Goal: Task Accomplishment & Management: Use online tool/utility

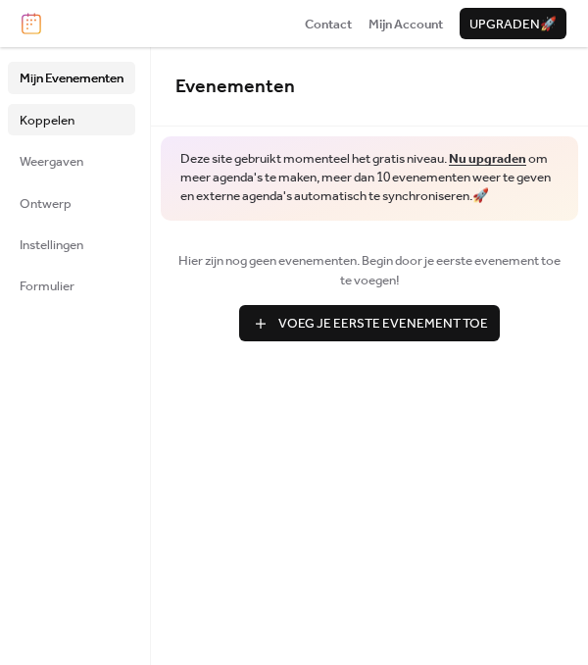
click at [43, 123] on span "Koppelen" at bounding box center [47, 121] width 55 height 20
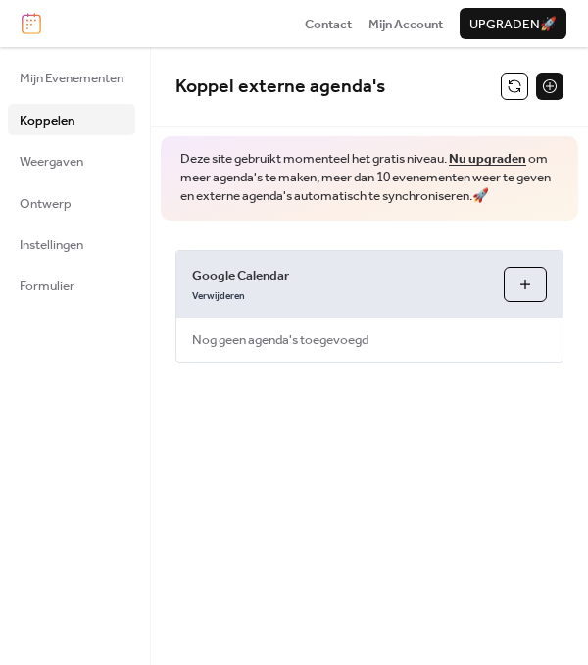
click at [519, 279] on button "Agenda's Selecteren" at bounding box center [525, 284] width 43 height 35
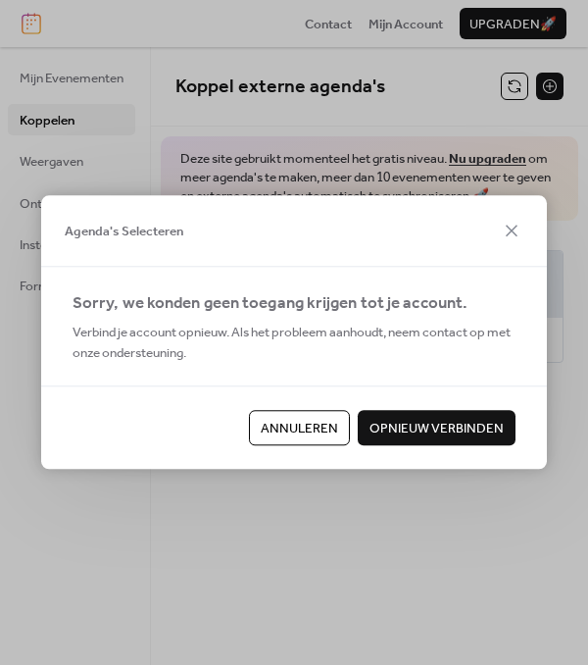
click at [455, 432] on span "Opnieuw verbinden" at bounding box center [437, 429] width 134 height 20
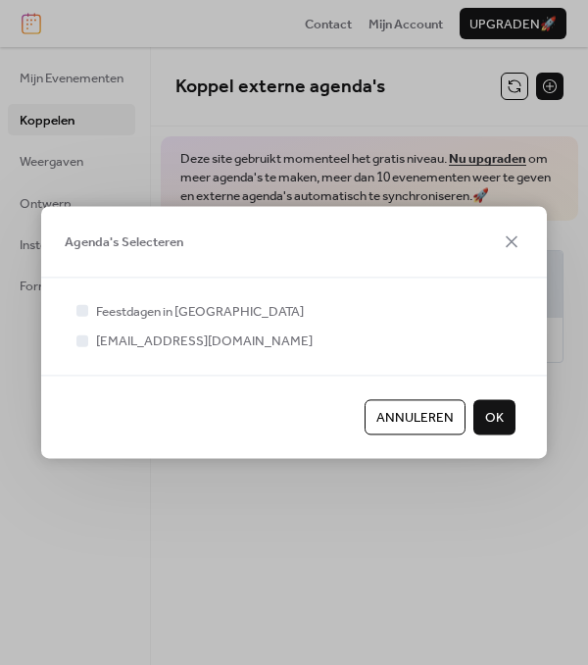
click at [84, 322] on div "Feestdagen in [GEOGRAPHIC_DATA] [EMAIL_ADDRESS][DOMAIN_NAME]" at bounding box center [294, 326] width 443 height 50
click at [85, 321] on label "Feestdagen in [GEOGRAPHIC_DATA]" at bounding box center [188, 311] width 231 height 20
click at [86, 341] on div at bounding box center [82, 340] width 12 height 12
click at [82, 342] on div at bounding box center [82, 340] width 12 height 12
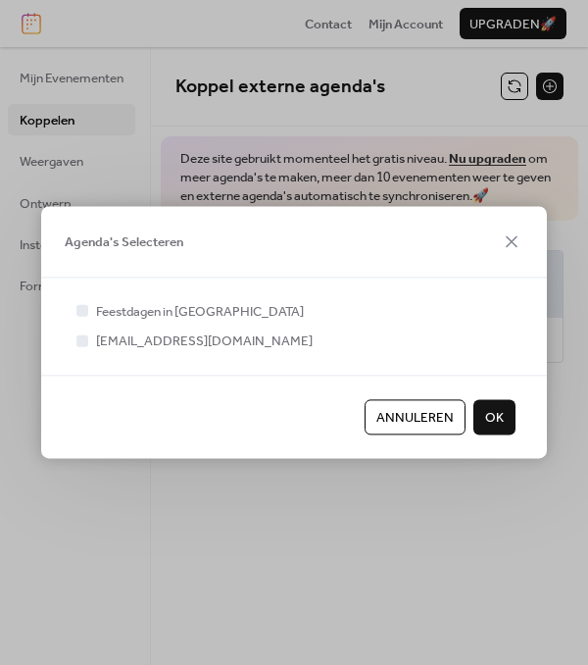
click at [82, 342] on div at bounding box center [82, 340] width 12 height 12
click at [501, 411] on span "OK" at bounding box center [494, 418] width 19 height 20
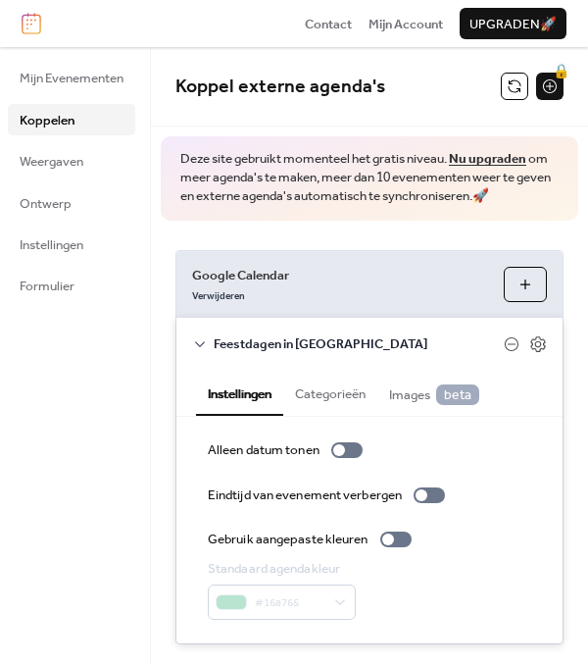
click at [79, 536] on div "Mijn Evenementen Koppelen Weergaven Ontwerp Instellingen Formulier" at bounding box center [75, 356] width 151 height 618
click at [43, 169] on span "Weergaven" at bounding box center [52, 162] width 64 height 20
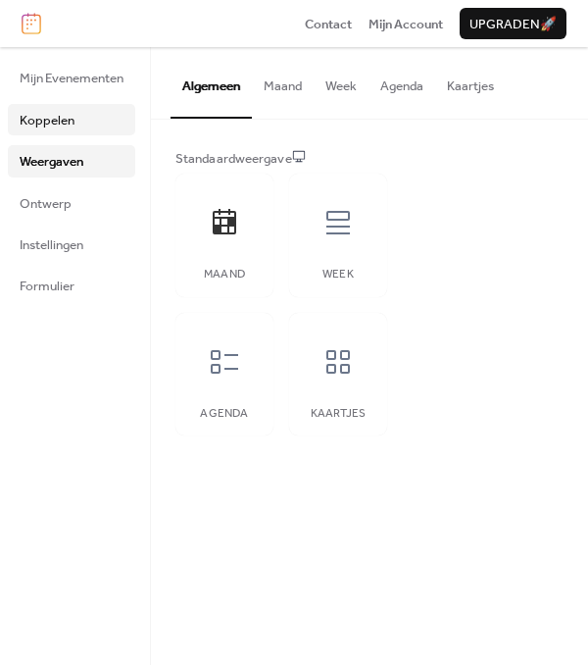
click at [59, 119] on span "Koppelen" at bounding box center [47, 121] width 55 height 20
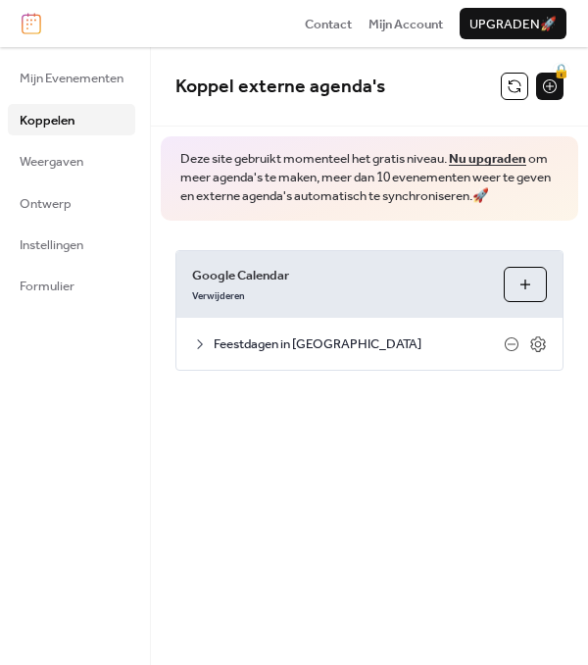
click at [59, 119] on span "Koppelen" at bounding box center [47, 121] width 55 height 20
click at [63, 119] on span "Koppelen" at bounding box center [47, 121] width 55 height 20
click at [519, 289] on button "Agenda's Selecteren" at bounding box center [525, 284] width 43 height 35
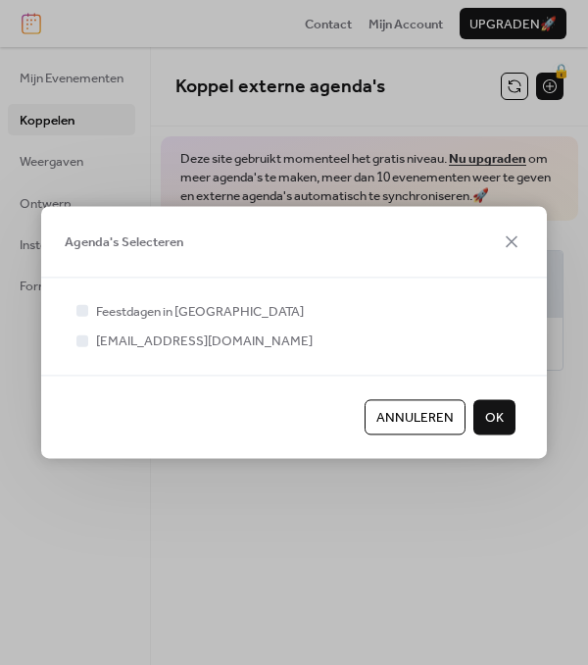
click at [85, 339] on div at bounding box center [82, 340] width 12 height 12
click at [154, 332] on span "[EMAIL_ADDRESS][DOMAIN_NAME]" at bounding box center [204, 342] width 217 height 20
click at [90, 310] on div at bounding box center [83, 311] width 20 height 20
click at [84, 340] on div at bounding box center [82, 340] width 12 height 12
click at [84, 340] on icon at bounding box center [82, 340] width 8 height 8
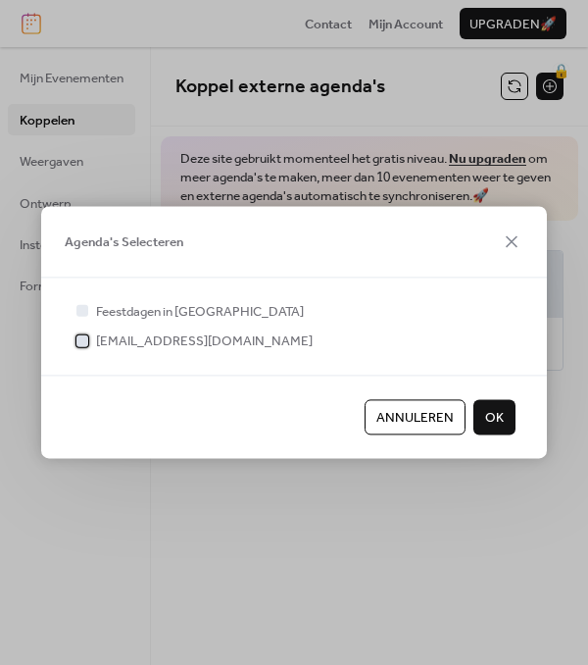
click at [84, 340] on div at bounding box center [82, 340] width 12 height 12
click at [486, 424] on span "OK" at bounding box center [494, 418] width 19 height 20
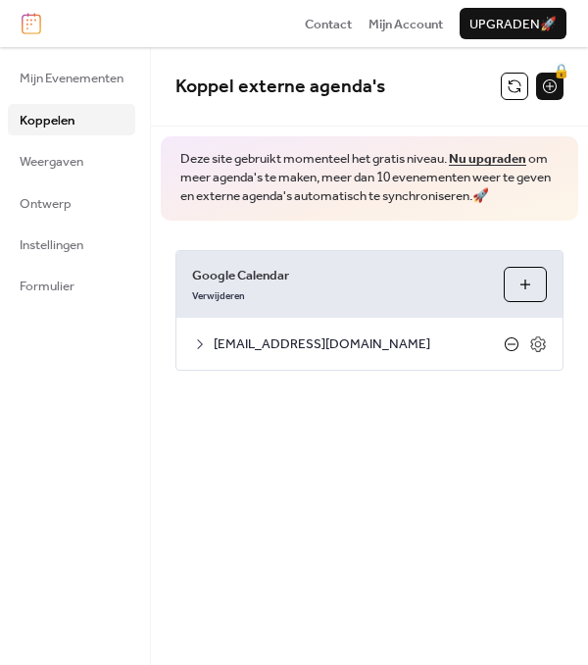
click at [514, 336] on icon at bounding box center [512, 344] width 16 height 16
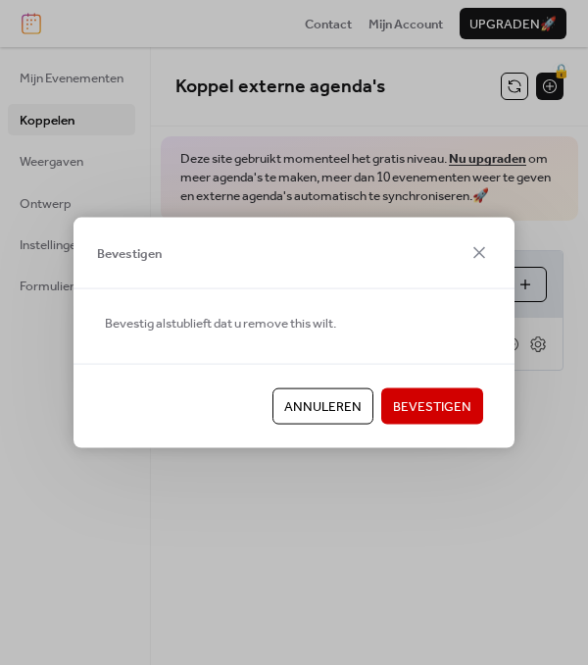
click at [420, 401] on span "Bevestigen" at bounding box center [432, 407] width 78 height 20
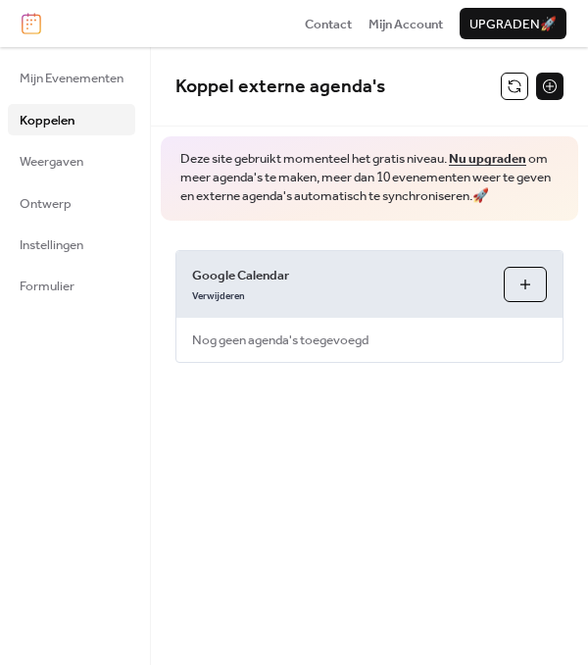
click at [517, 285] on button "Agenda's Selecteren" at bounding box center [525, 284] width 43 height 35
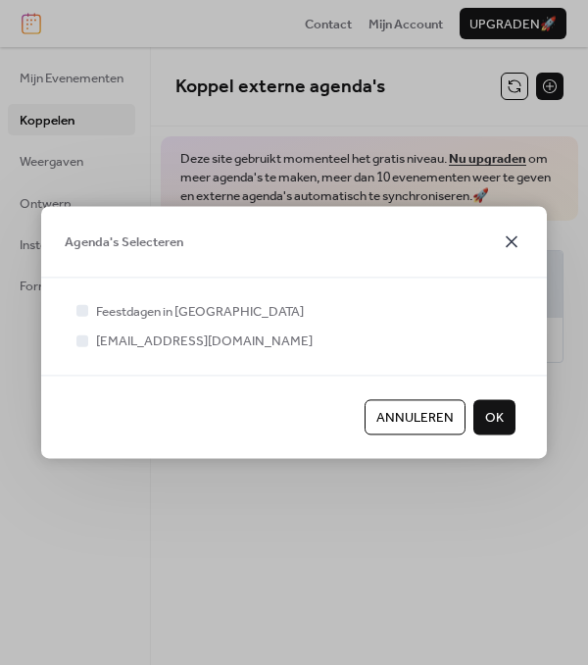
click at [520, 243] on icon at bounding box center [512, 241] width 24 height 24
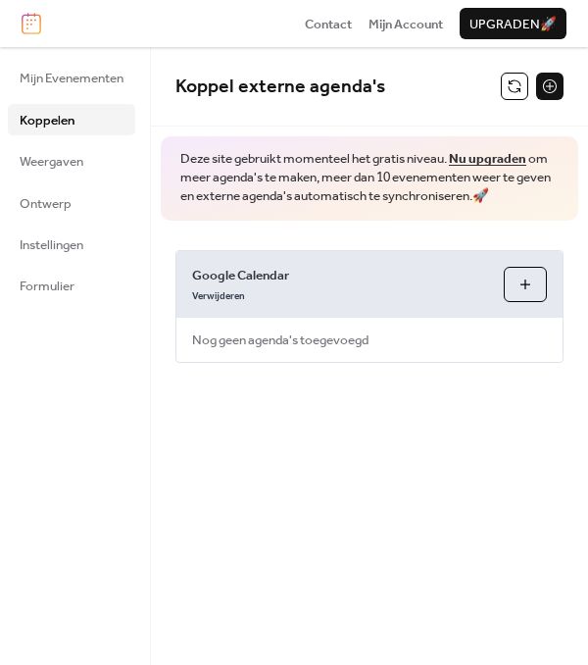
click at [519, 277] on button "Agenda's Selecteren" at bounding box center [525, 284] width 43 height 35
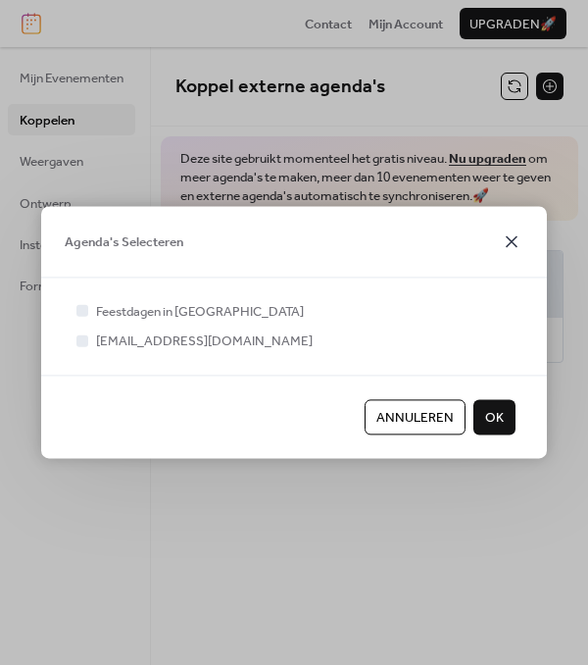
click at [510, 235] on icon at bounding box center [512, 241] width 24 height 24
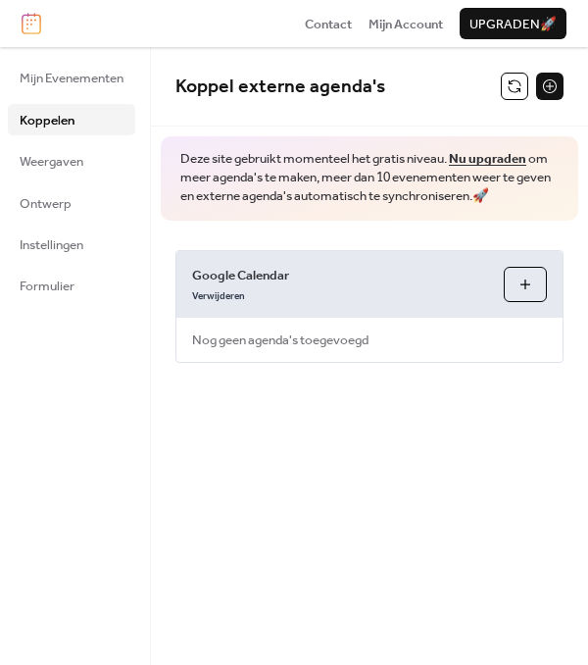
click at [536, 296] on button "Agenda's Selecteren" at bounding box center [525, 284] width 43 height 35
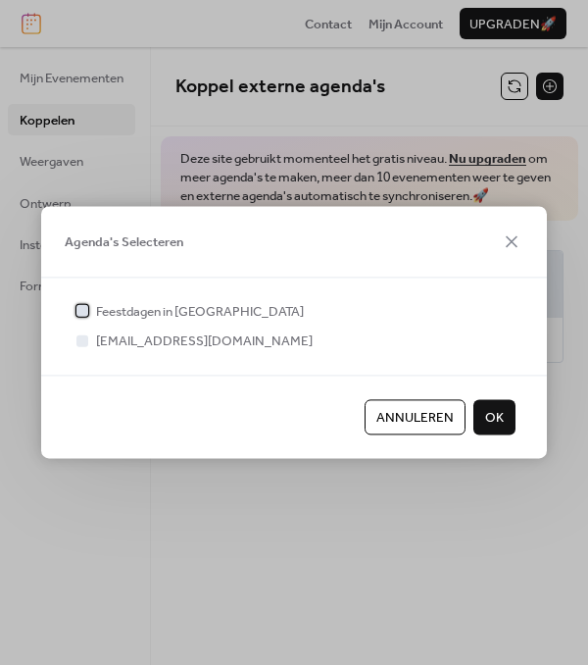
click at [85, 310] on div at bounding box center [82, 311] width 12 height 12
click at [84, 341] on div at bounding box center [82, 340] width 12 height 12
click at [491, 422] on span "OK" at bounding box center [494, 418] width 19 height 20
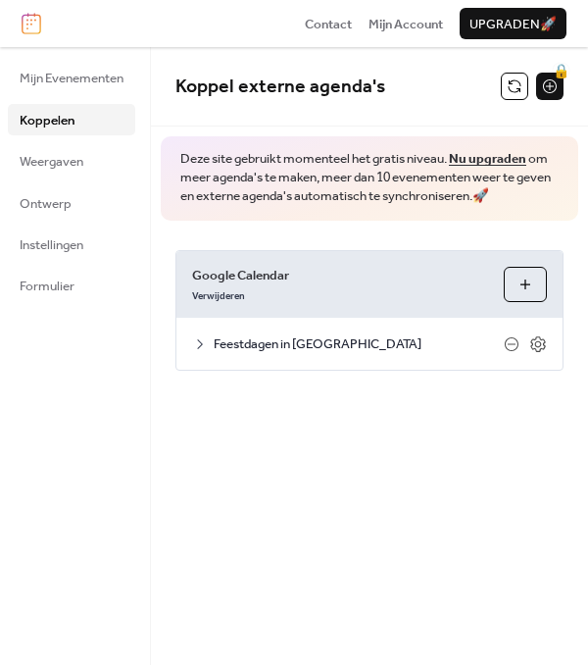
click at [533, 274] on button "Agenda's Selecteren" at bounding box center [525, 284] width 43 height 35
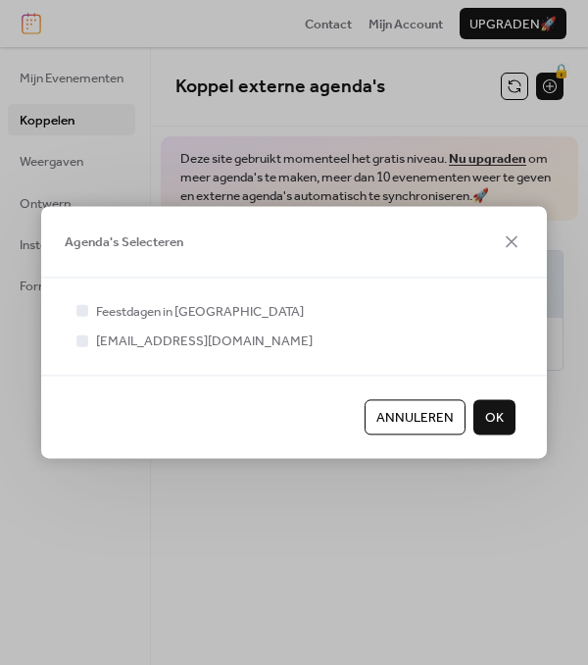
click at [501, 422] on span "OK" at bounding box center [494, 418] width 19 height 20
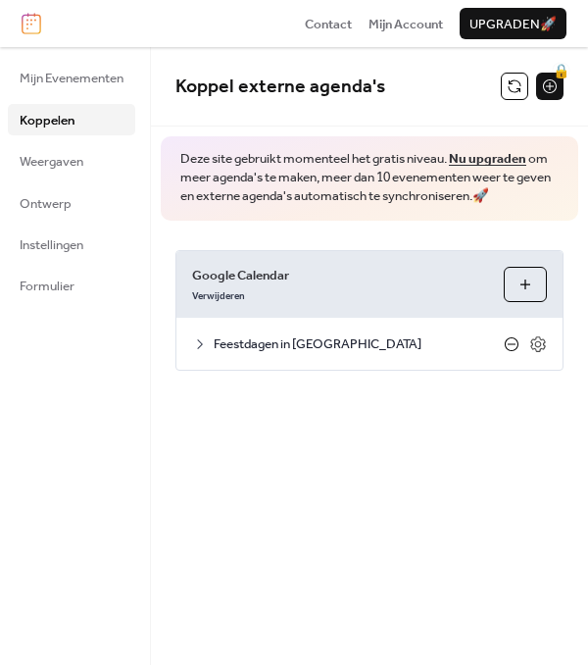
click at [508, 343] on icon at bounding box center [512, 343] width 8 height 1
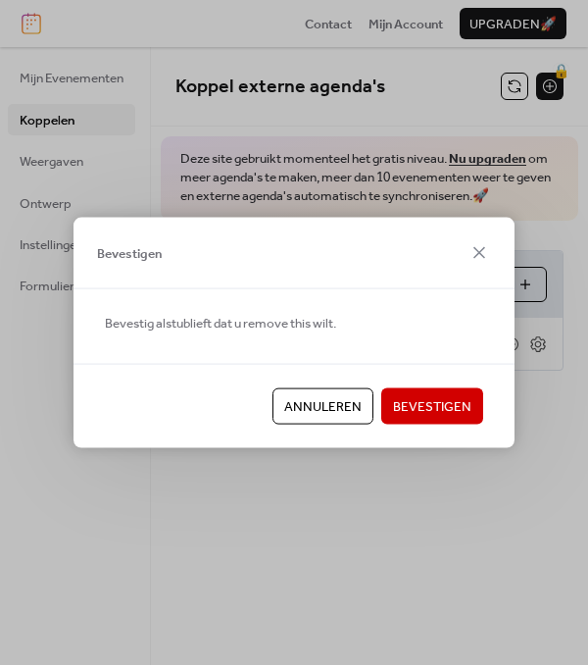
click at [435, 401] on span "Bevestigen" at bounding box center [432, 407] width 78 height 20
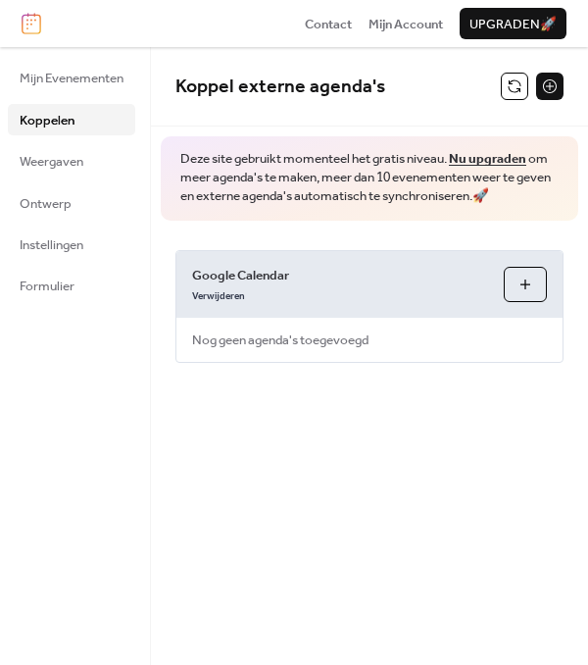
click at [528, 283] on button "Agenda's Selecteren" at bounding box center [525, 284] width 43 height 35
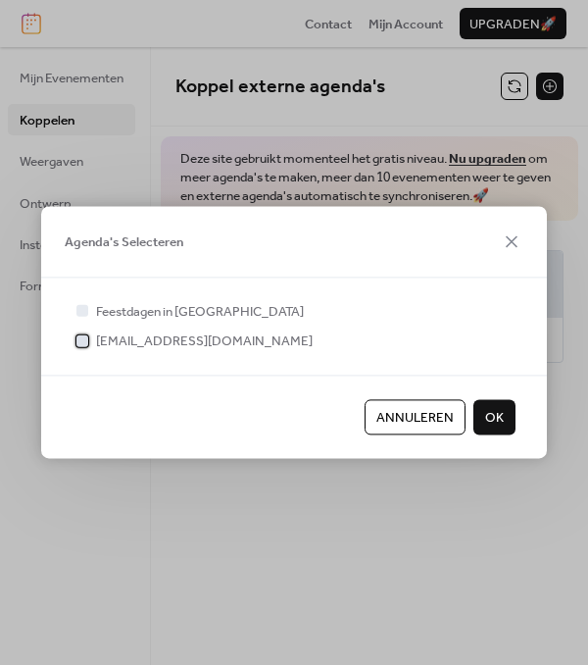
click at [82, 343] on div at bounding box center [82, 340] width 12 height 12
click at [90, 317] on div at bounding box center [83, 311] width 20 height 20
click at [494, 424] on span "OK" at bounding box center [494, 418] width 19 height 20
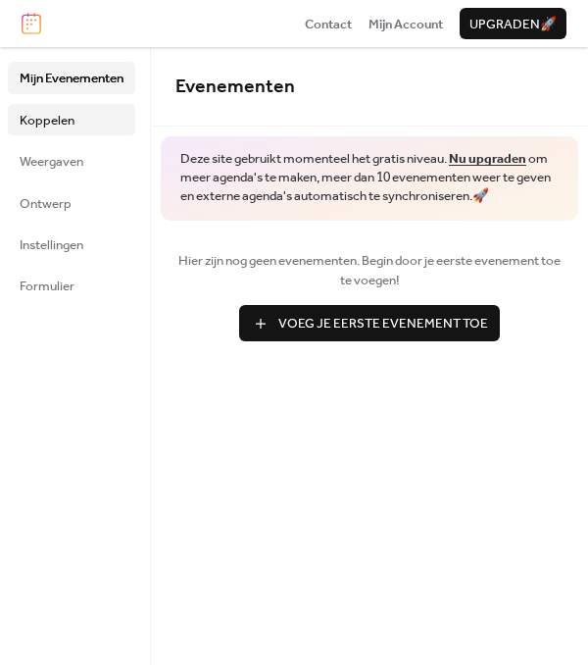
click at [69, 123] on span "Koppelen" at bounding box center [47, 121] width 55 height 20
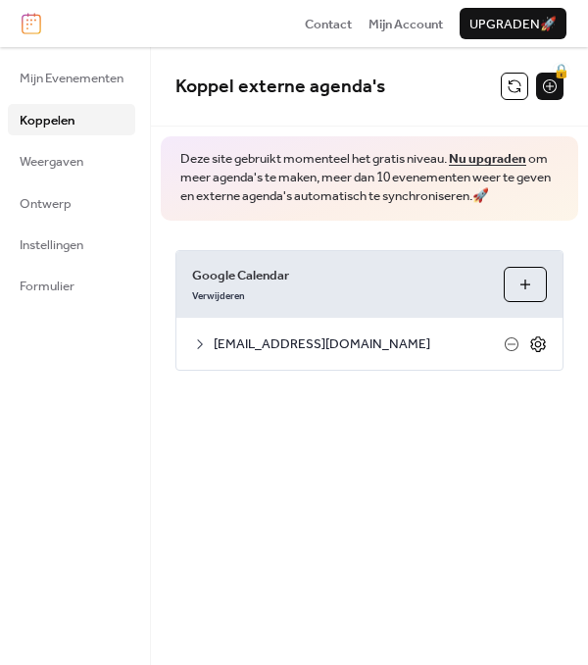
click at [535, 339] on icon at bounding box center [538, 344] width 18 height 18
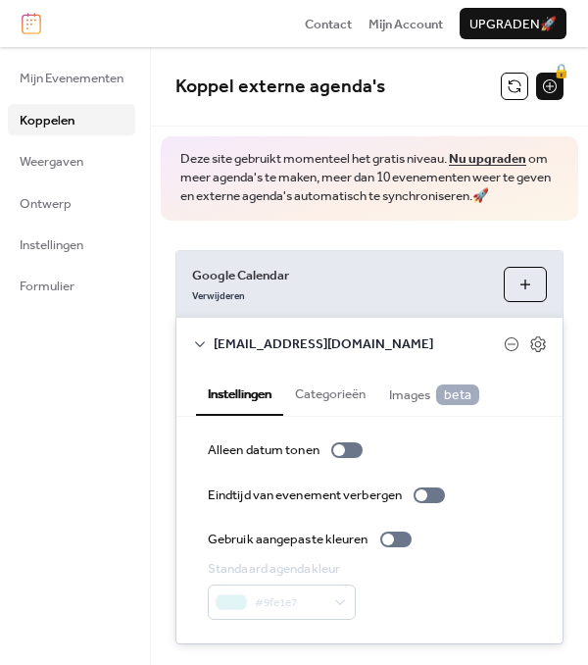
click at [79, 384] on div "Mijn Evenementen Koppelen Weergaven Ontwerp Instellingen Formulier" at bounding box center [75, 356] width 151 height 618
click at [202, 352] on icon at bounding box center [200, 344] width 16 height 16
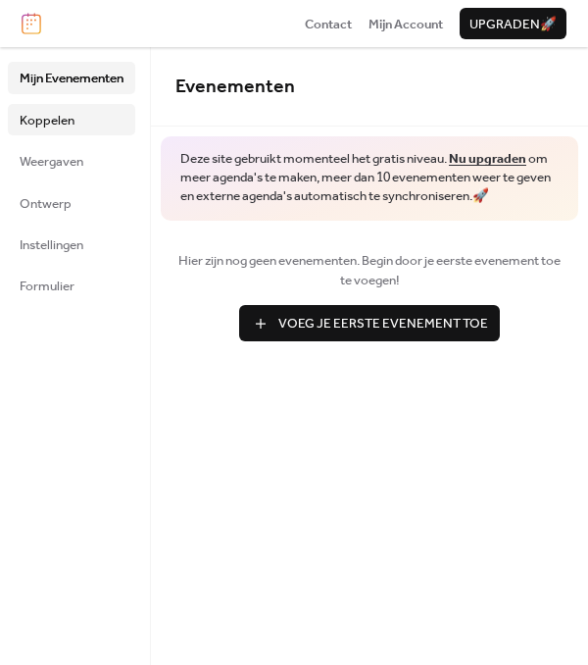
click at [50, 123] on span "Koppelen" at bounding box center [47, 121] width 55 height 20
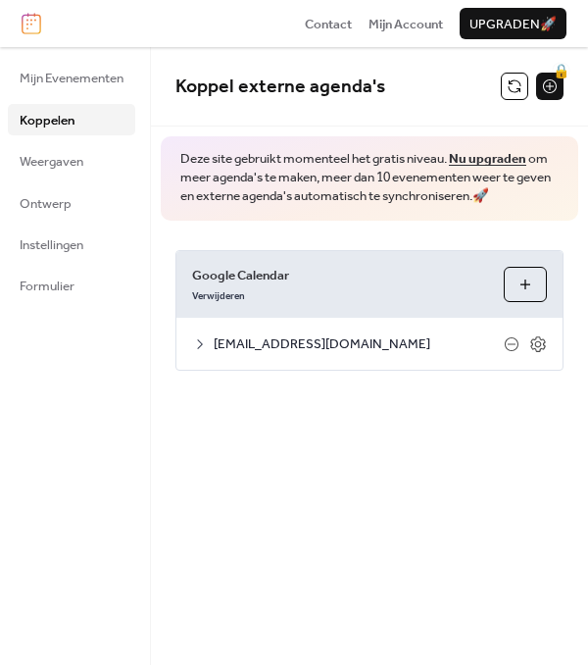
click at [521, 282] on button "Agenda's Selecteren" at bounding box center [525, 284] width 43 height 35
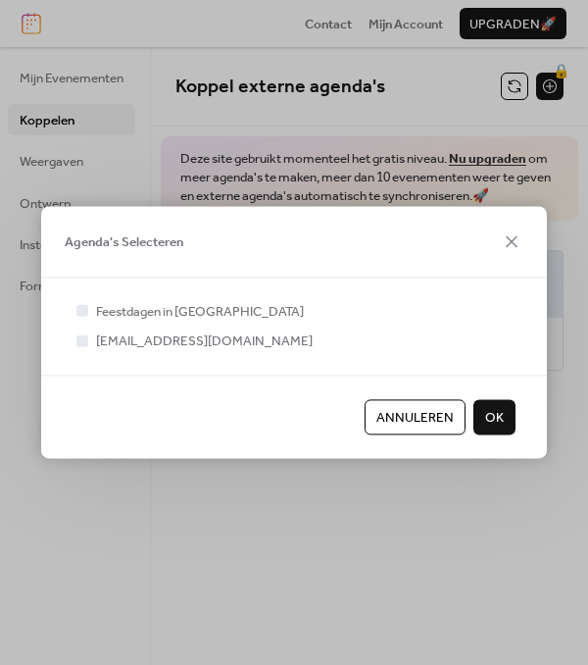
click at [81, 315] on div at bounding box center [82, 311] width 12 height 12
click at [506, 410] on button "OK" at bounding box center [494, 416] width 42 height 35
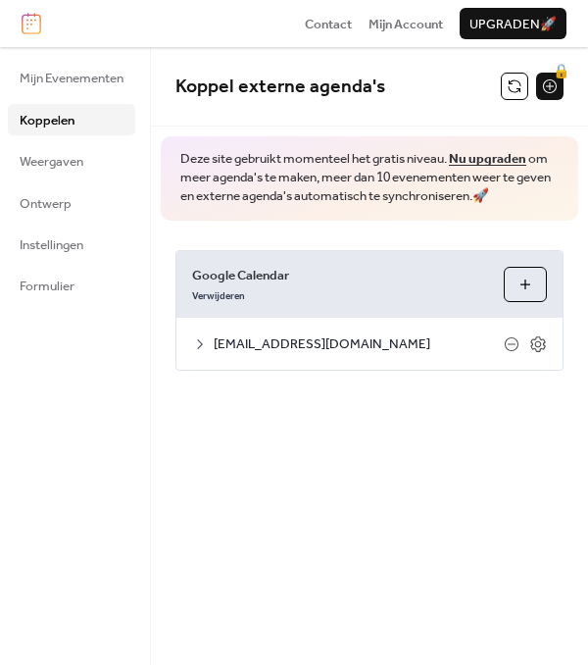
click at [206, 343] on icon at bounding box center [200, 344] width 16 height 16
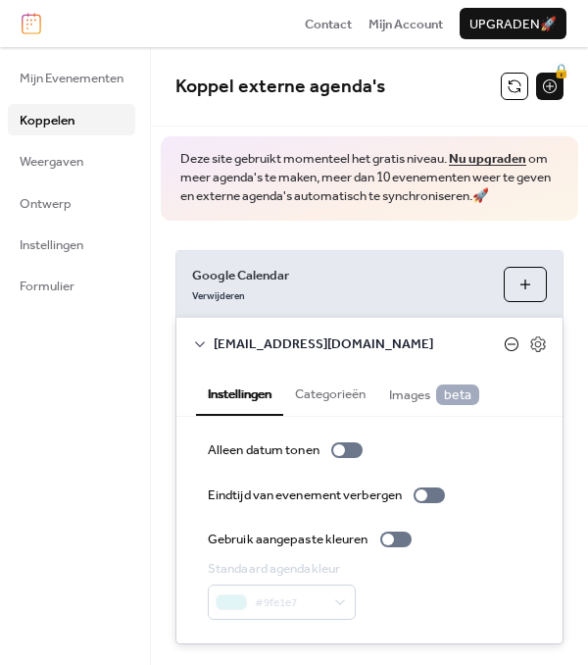
click at [509, 351] on icon at bounding box center [512, 344] width 14 height 14
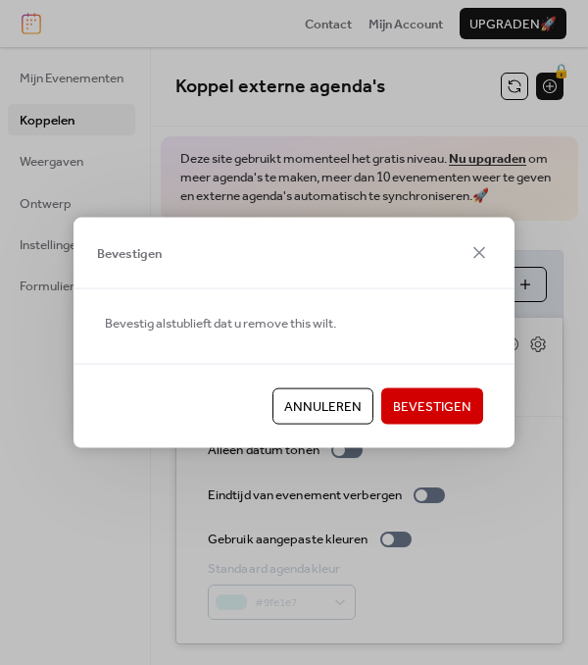
click at [424, 398] on span "Bevestigen" at bounding box center [432, 407] width 78 height 20
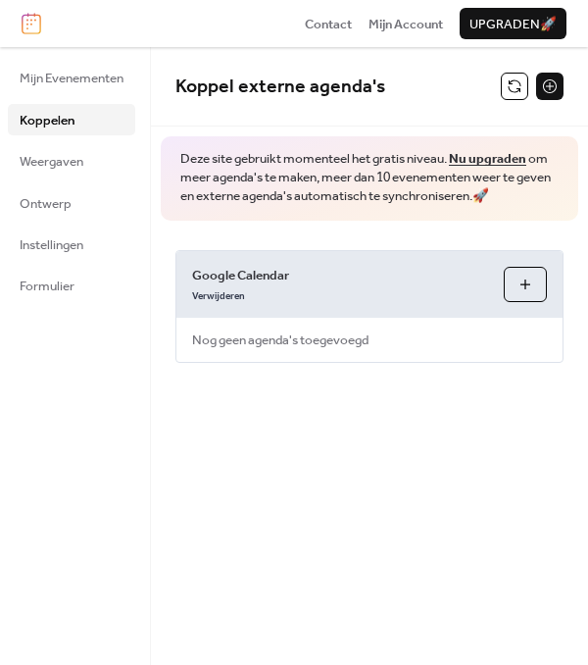
click at [520, 272] on button "Agenda's Selecteren" at bounding box center [525, 284] width 43 height 35
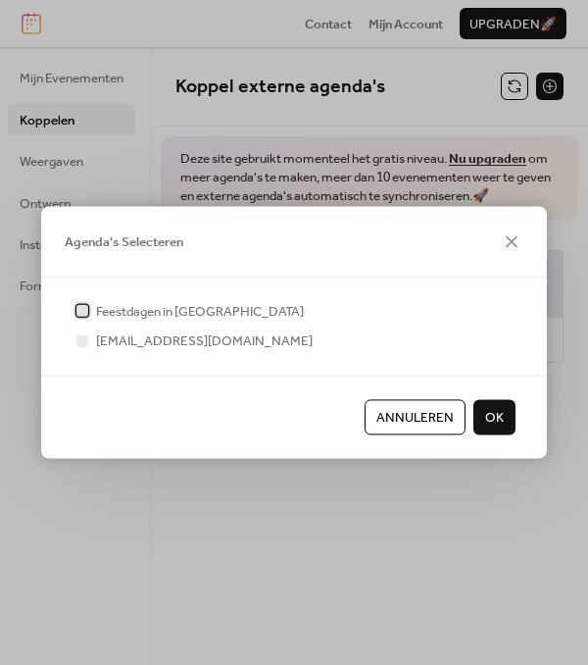
click at [83, 309] on div at bounding box center [82, 311] width 12 height 12
click at [82, 341] on div at bounding box center [82, 340] width 12 height 12
click at [492, 420] on span "OK" at bounding box center [494, 418] width 19 height 20
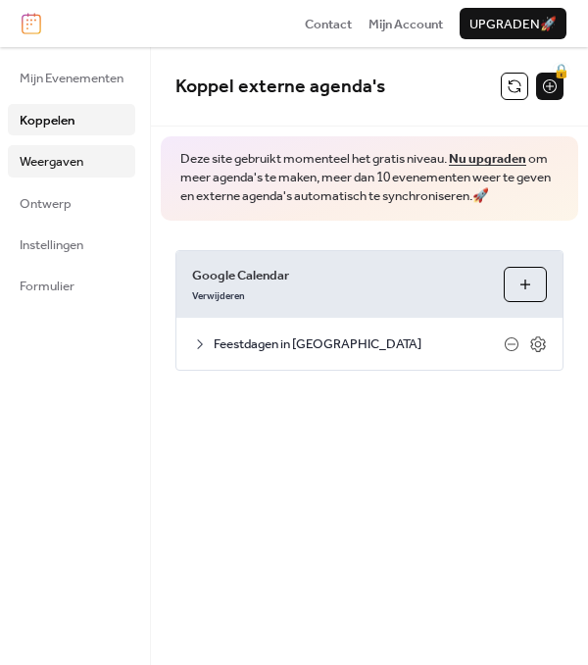
click at [78, 170] on span "Weergaven" at bounding box center [52, 162] width 64 height 20
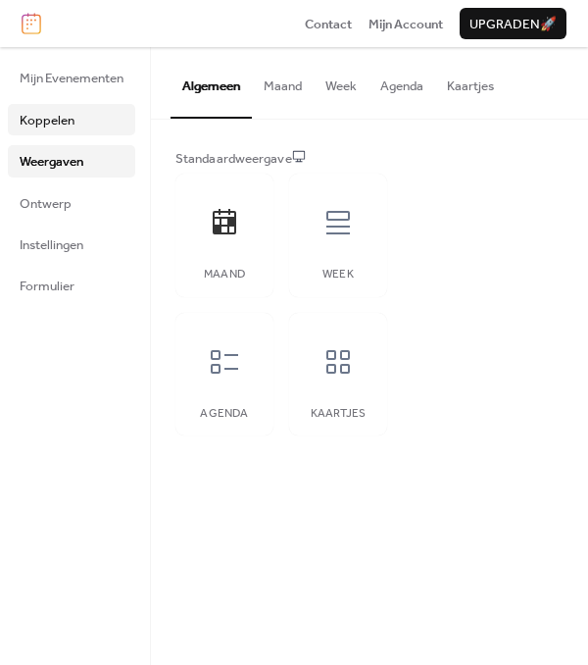
click at [49, 124] on span "Koppelen" at bounding box center [47, 121] width 55 height 20
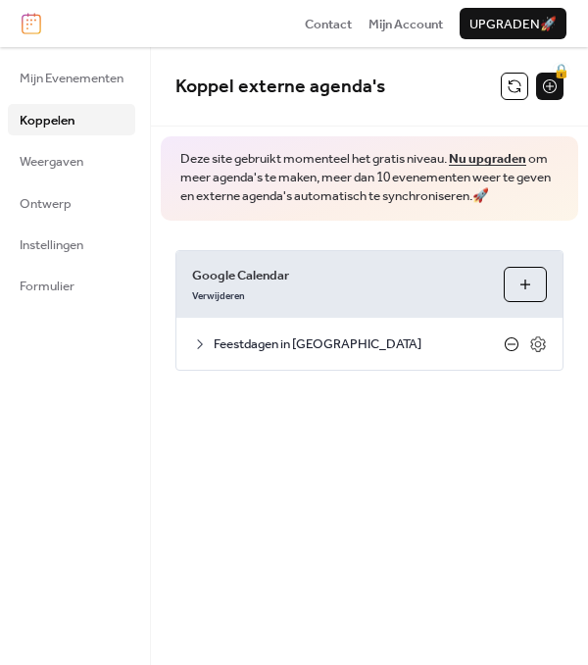
click at [510, 339] on icon at bounding box center [512, 344] width 16 height 16
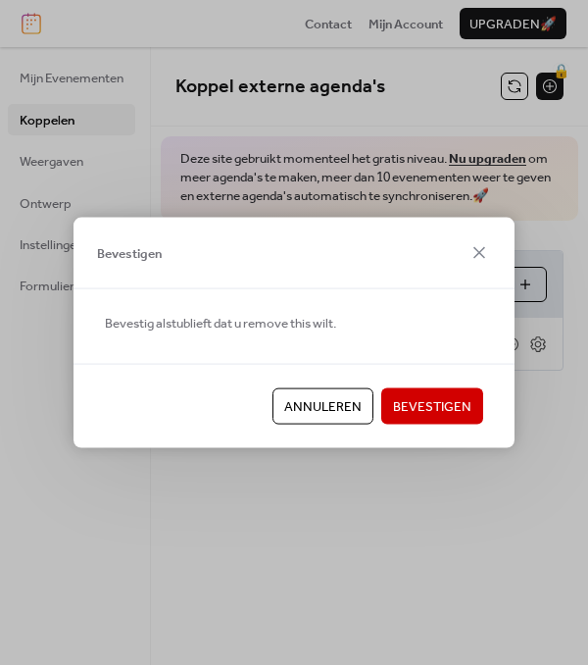
click at [456, 401] on span "Bevestigen" at bounding box center [432, 407] width 78 height 20
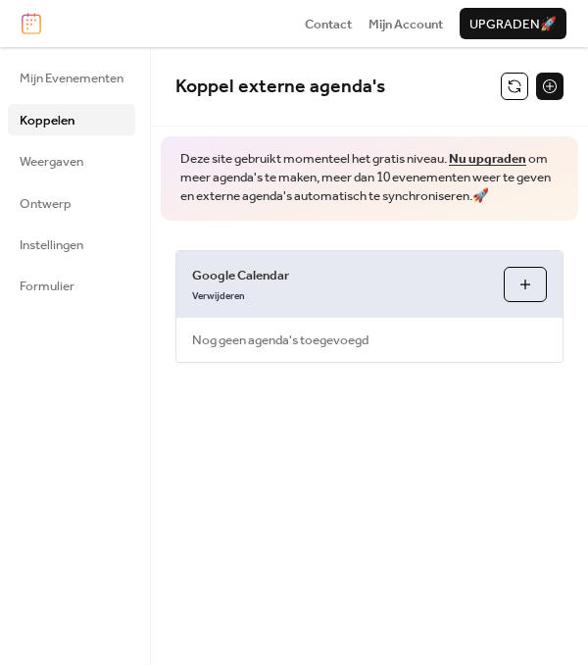
click at [527, 279] on button "Agenda's Selecteren" at bounding box center [525, 284] width 43 height 35
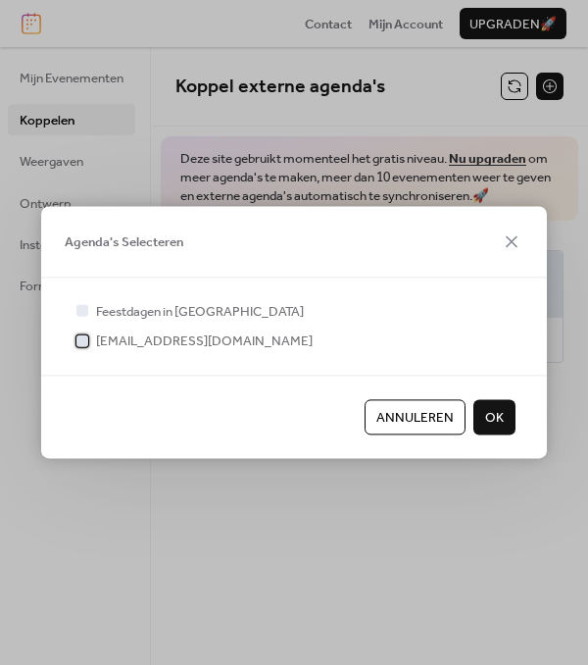
click at [78, 337] on div at bounding box center [82, 340] width 12 height 12
click at [489, 416] on span "OK" at bounding box center [494, 418] width 19 height 20
